Goal: Communication & Community: Share content

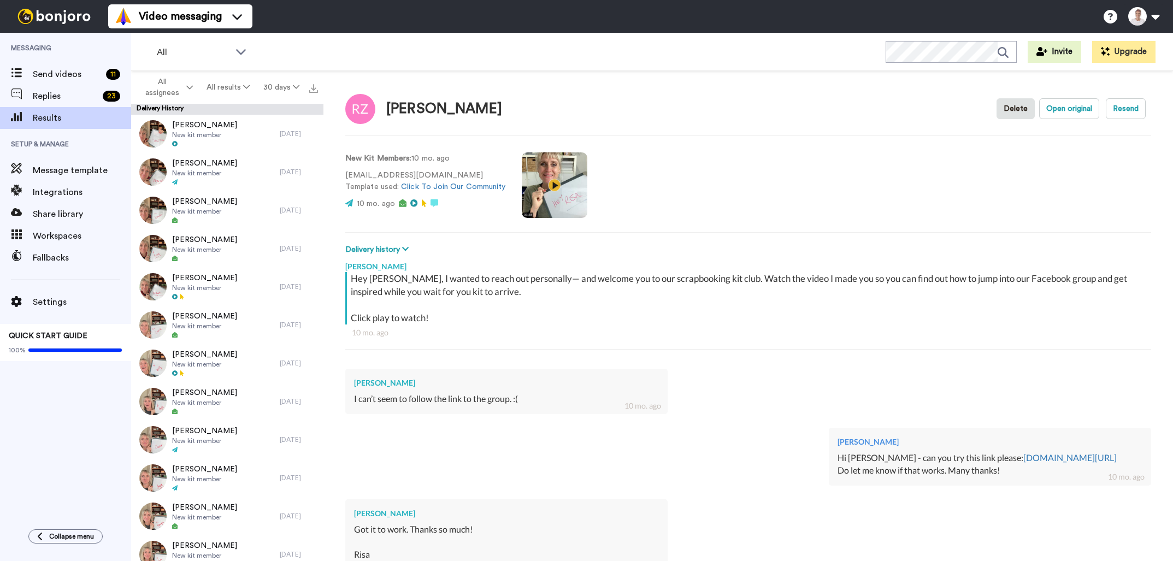
type textarea "x"
click at [90, 74] on span "Send videos" at bounding box center [67, 74] width 69 height 13
